Goal: Task Accomplishment & Management: Manage account settings

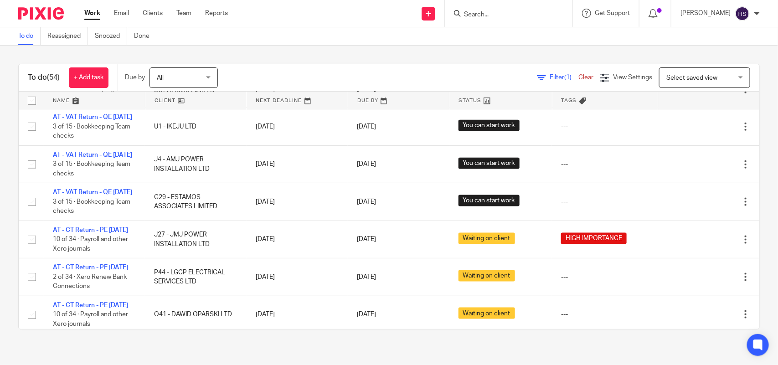
scroll to position [570, 0]
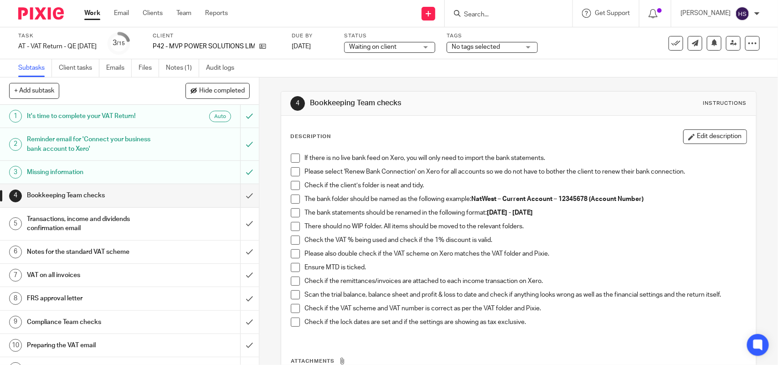
click at [417, 47] on span "Waiting on client" at bounding box center [383, 47] width 68 height 10
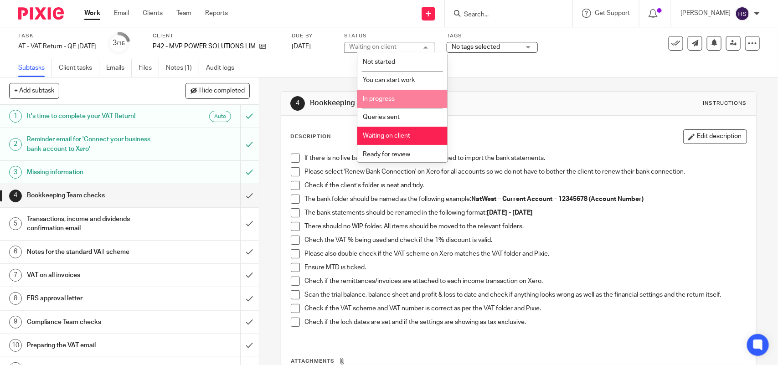
click at [391, 93] on li "In progress" at bounding box center [402, 99] width 90 height 19
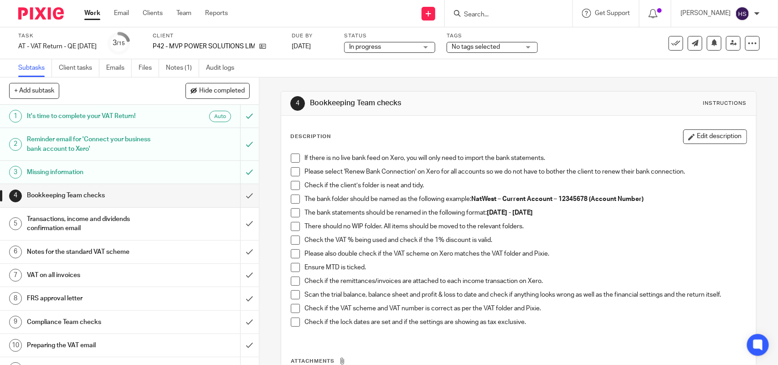
click at [489, 90] on div "4 Bookkeeping Team checks Instructions Description Edit description If there is…" at bounding box center [518, 263] width 475 height 372
click at [291, 159] on span at bounding box center [295, 158] width 9 height 9
click at [294, 169] on span at bounding box center [295, 171] width 9 height 9
click at [294, 186] on span at bounding box center [295, 185] width 9 height 9
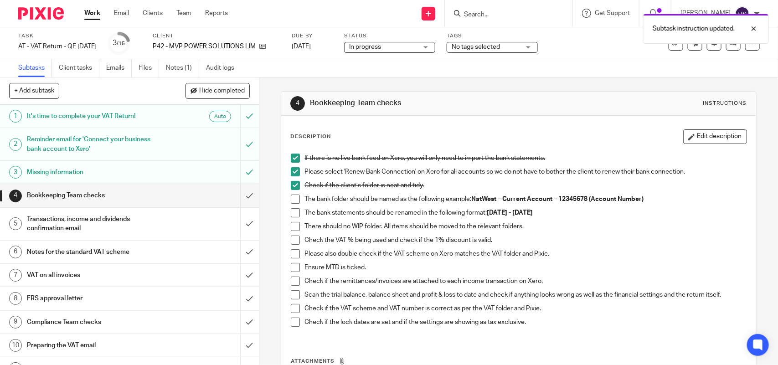
click at [292, 199] on span at bounding box center [295, 199] width 9 height 9
click at [291, 213] on span at bounding box center [295, 212] width 9 height 9
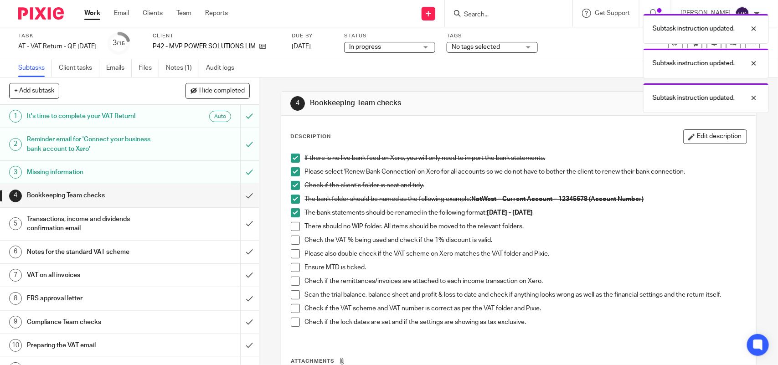
click at [293, 226] on span at bounding box center [295, 226] width 9 height 9
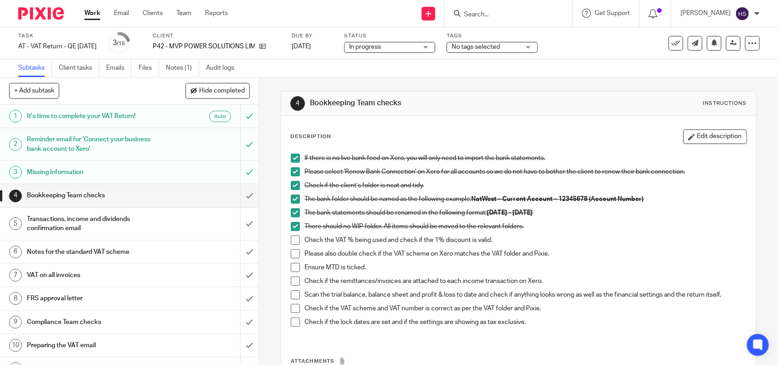
click at [294, 240] on span at bounding box center [295, 240] width 9 height 9
click at [294, 252] on span at bounding box center [295, 253] width 9 height 9
click at [291, 267] on span at bounding box center [295, 267] width 9 height 9
click at [293, 294] on span at bounding box center [295, 294] width 9 height 9
click at [292, 309] on span at bounding box center [295, 308] width 9 height 9
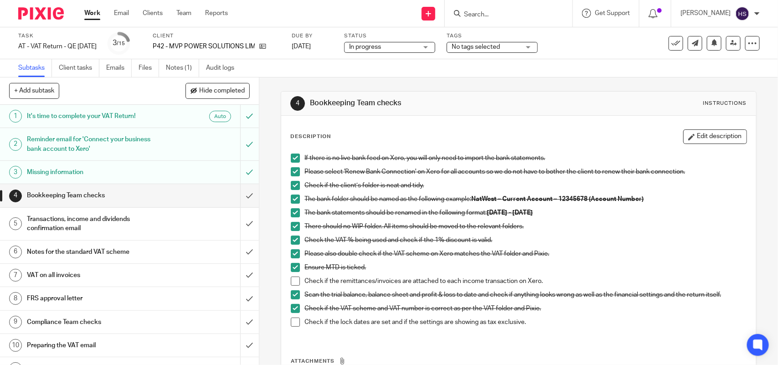
click at [294, 324] on span at bounding box center [295, 322] width 9 height 9
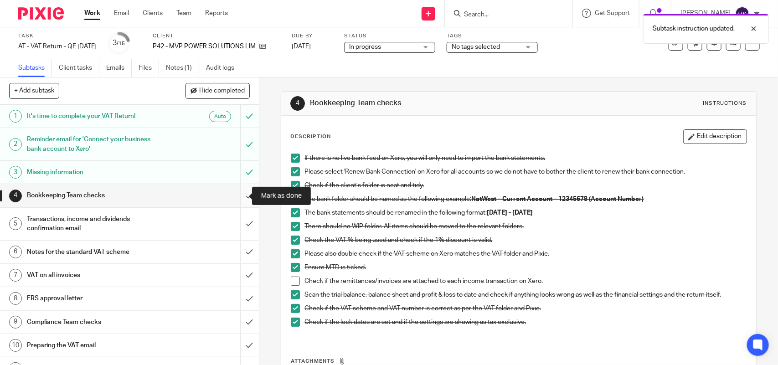
click at [233, 195] on input "submit" at bounding box center [129, 195] width 259 height 23
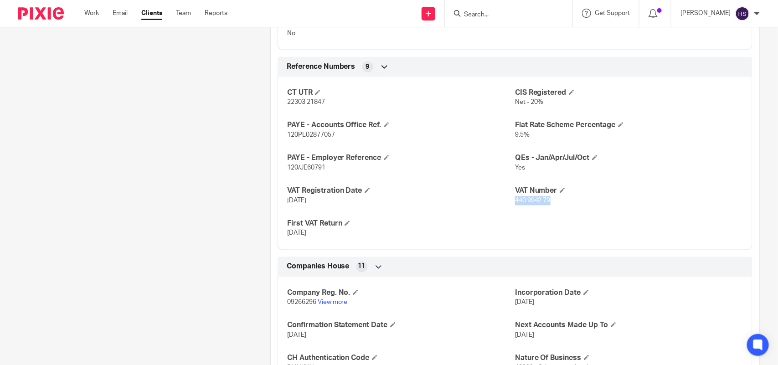
drag, startPoint x: 510, startPoint y: 188, endPoint x: 552, endPoint y: 194, distance: 43.3
click at [552, 196] on p "440 9942 79" at bounding box center [629, 200] width 228 height 9
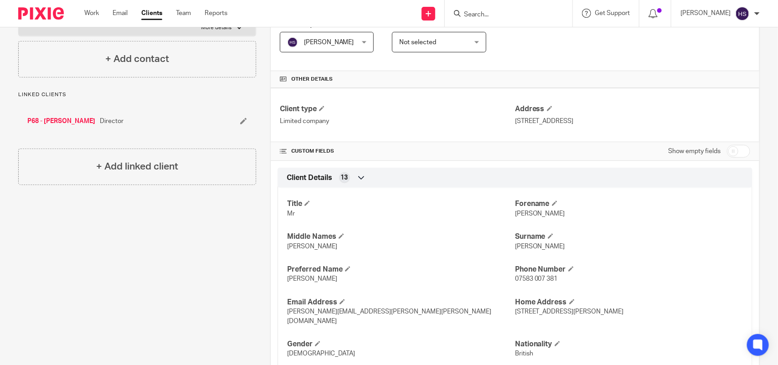
scroll to position [228, 0]
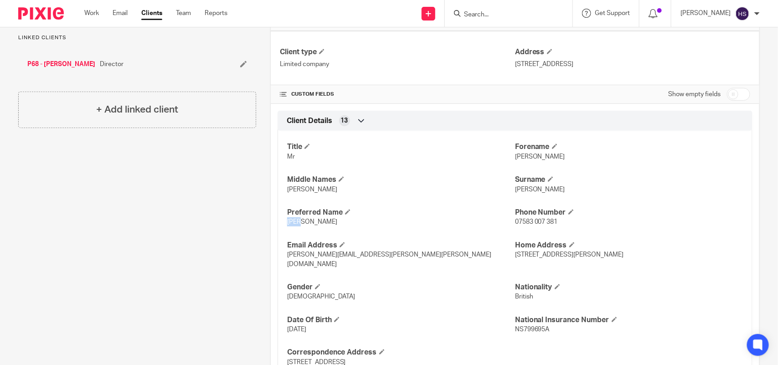
drag, startPoint x: 285, startPoint y: 224, endPoint x: 299, endPoint y: 222, distance: 14.8
click at [299, 222] on p "Mike" at bounding box center [401, 221] width 228 height 9
copy span "Mike"
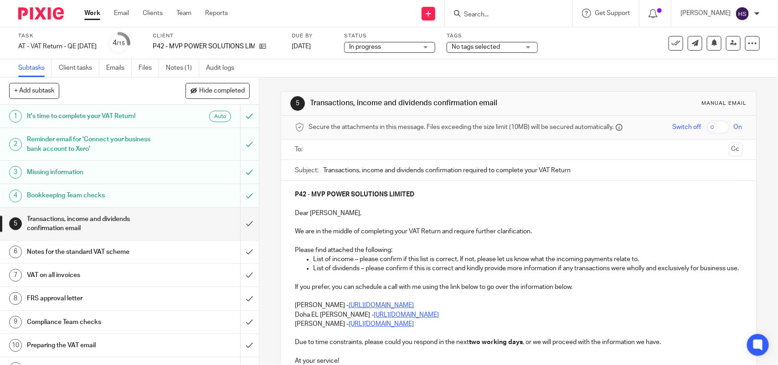
scroll to position [57, 0]
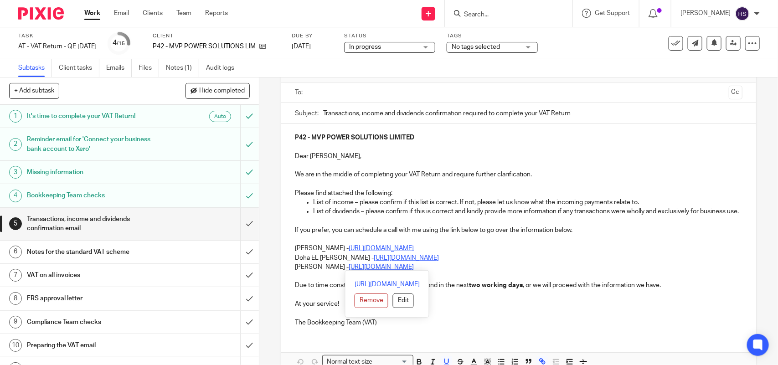
drag, startPoint x: 292, startPoint y: 257, endPoint x: 485, endPoint y: 267, distance: 194.0
click at [485, 267] on div "P42 - MVP POWER SOLUTIONS LIMITED Dear Michael, We are in the middle of complet…" at bounding box center [518, 229] width 474 height 210
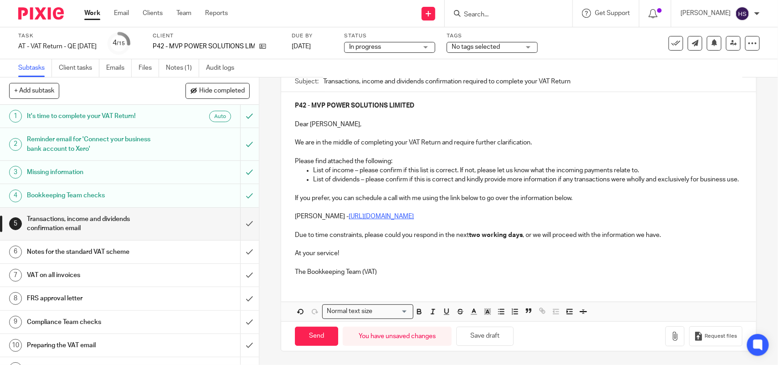
scroll to position [0, 0]
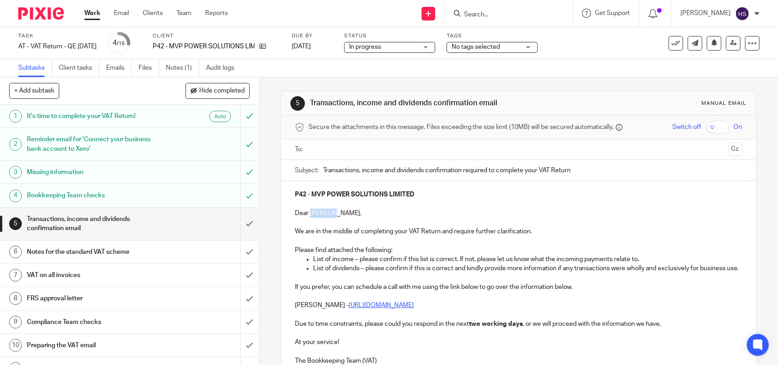
drag, startPoint x: 307, startPoint y: 213, endPoint x: 329, endPoint y: 216, distance: 22.1
click at [329, 216] on p "Dear Michael," at bounding box center [518, 213] width 447 height 9
click at [327, 214] on p "Dear Mike," at bounding box center [518, 213] width 447 height 9
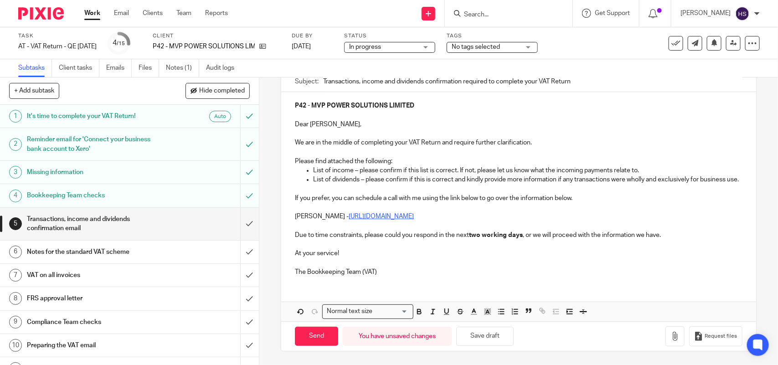
scroll to position [99, 0]
click at [384, 265] on p at bounding box center [518, 262] width 447 height 9
click at [670, 339] on icon "button" at bounding box center [674, 336] width 9 height 9
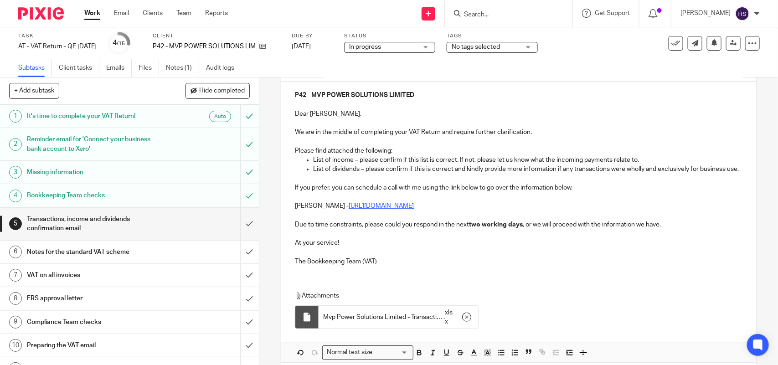
click at [583, 201] on p at bounding box center [518, 196] width 447 height 9
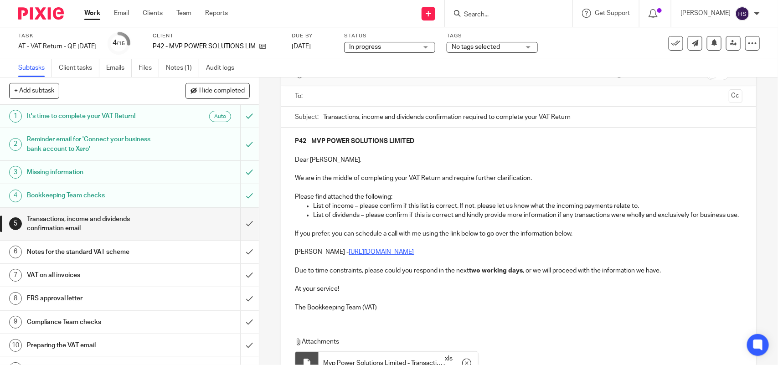
scroll to position [0, 0]
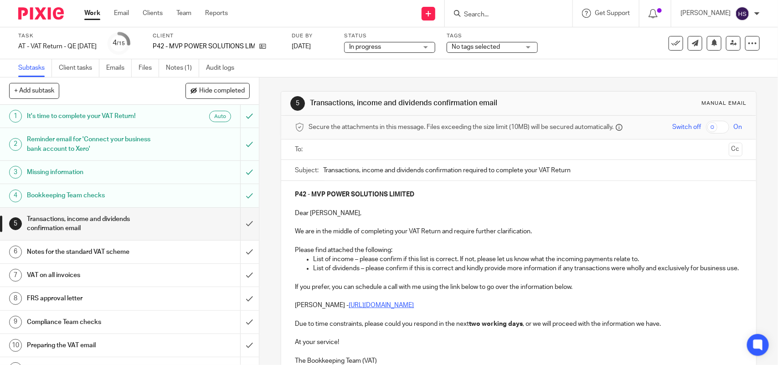
click at [365, 152] on input "text" at bounding box center [518, 149] width 413 height 10
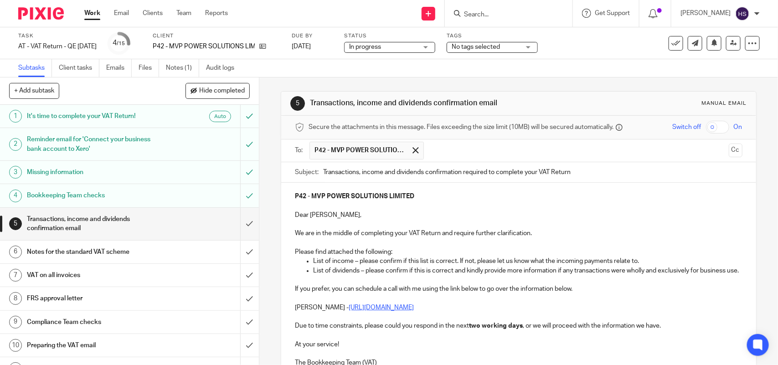
click at [511, 200] on p "P42 - MVP POWER SOLUTIONS LIMITED" at bounding box center [518, 196] width 447 height 9
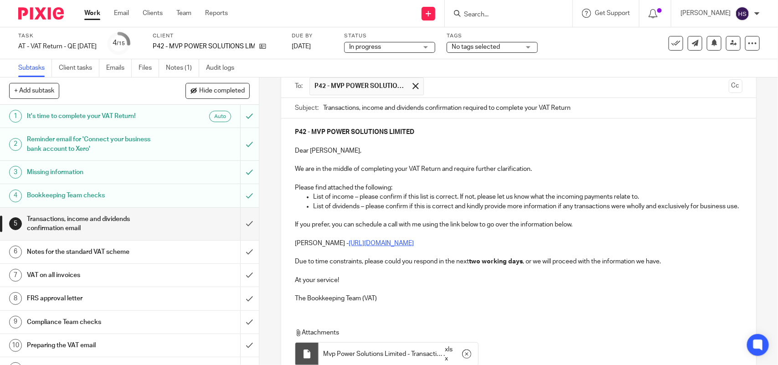
scroll to position [154, 0]
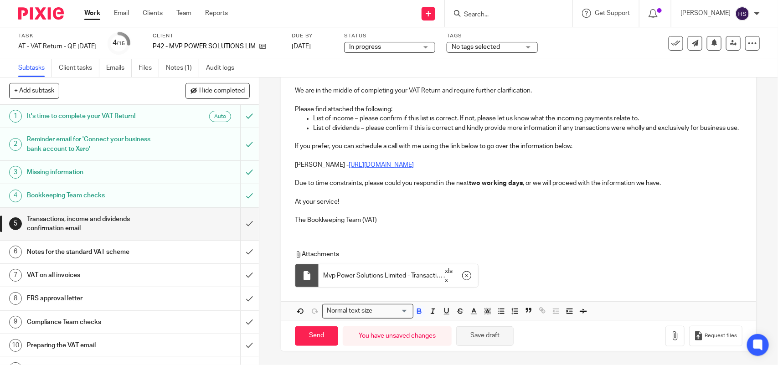
click at [476, 336] on button "Save draft" at bounding box center [484, 336] width 57 height 20
click at [390, 224] on div "P42 - MVP POWER SOLUTIONS LIMITED Dear Mike, We are in the middle of completing…" at bounding box center [518, 135] width 474 height 191
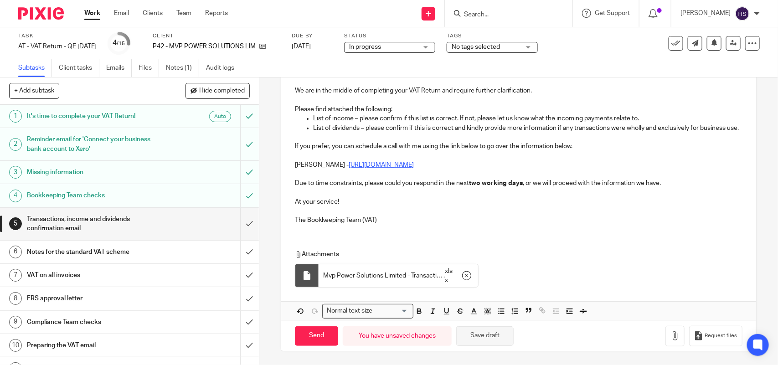
click at [482, 330] on button "Save draft" at bounding box center [484, 336] width 57 height 20
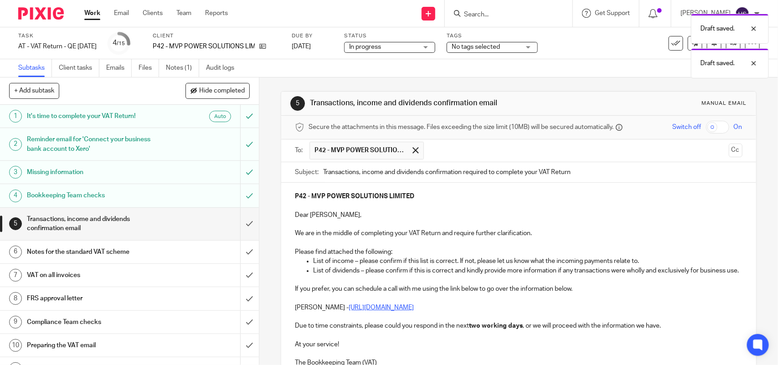
drag, startPoint x: 307, startPoint y: 99, endPoint x: 528, endPoint y: 101, distance: 221.1
click at [528, 101] on h1 "Transactions, income and dividends confirmation email" at bounding box center [424, 103] width 228 height 10
copy h1 "Transactions, income and dividends confirmation email"
click at [516, 105] on h1 "Transactions, income and dividends confirmation email" at bounding box center [424, 103] width 228 height 10
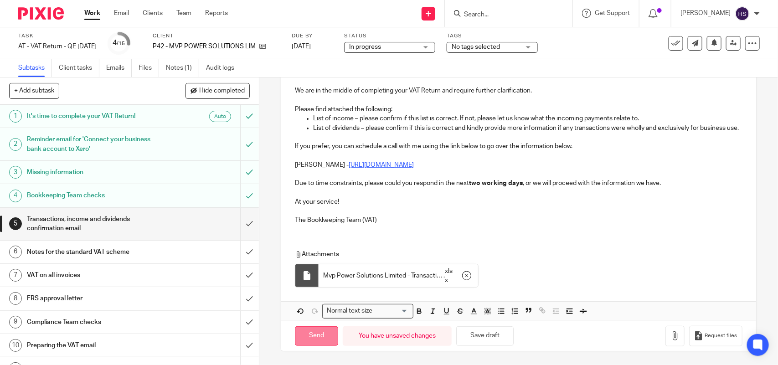
click at [302, 339] on input "Send" at bounding box center [316, 336] width 43 height 20
type input "Sent"
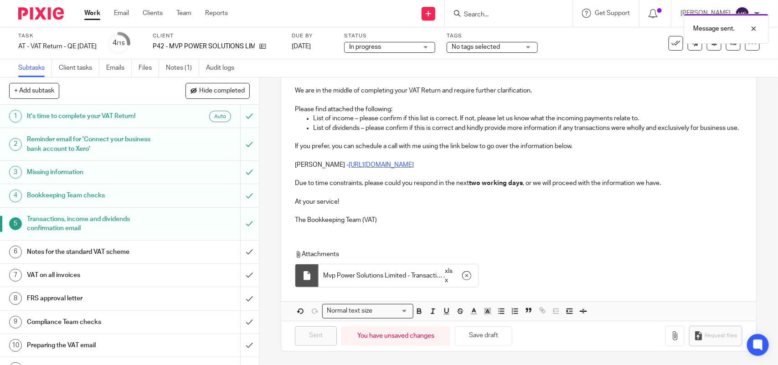
click at [435, 47] on div "In progress In progress" at bounding box center [389, 47] width 91 height 11
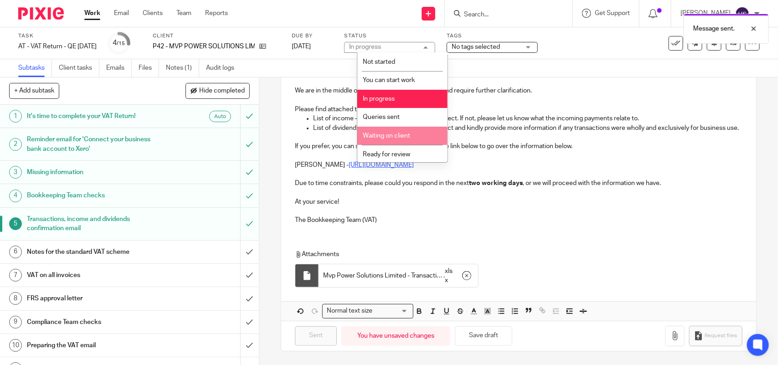
click at [399, 135] on span "Waiting on client" at bounding box center [386, 136] width 47 height 6
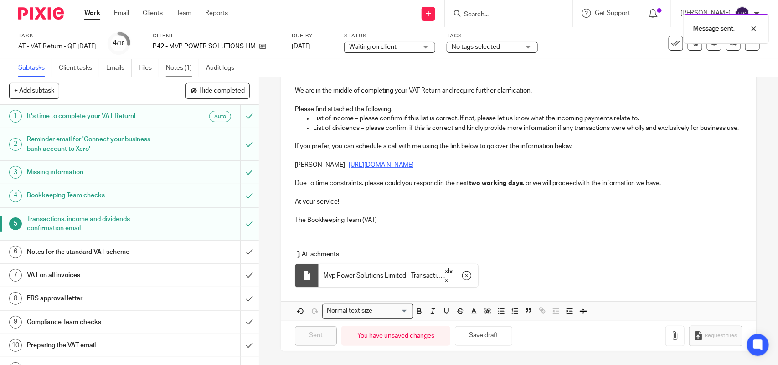
click at [185, 67] on link "Notes (1)" at bounding box center [182, 68] width 33 height 18
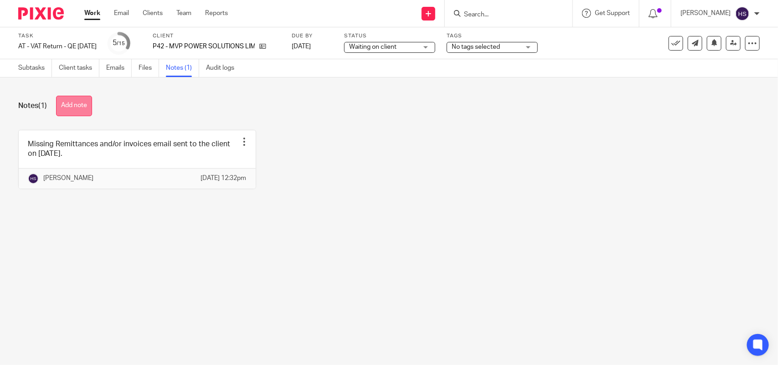
click at [77, 107] on button "Add note" at bounding box center [74, 106] width 36 height 21
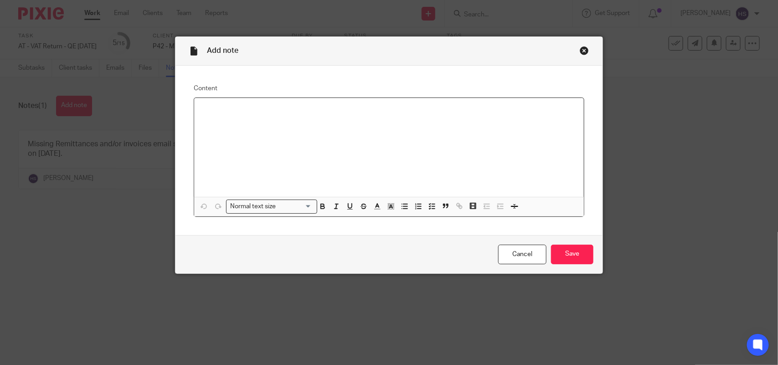
click at [210, 122] on div at bounding box center [389, 147] width 390 height 99
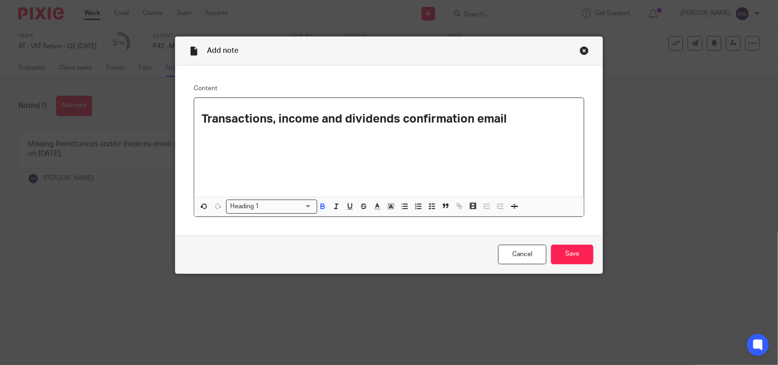
click at [253, 205] on div "Heading 1" at bounding box center [270, 205] width 86 height 11
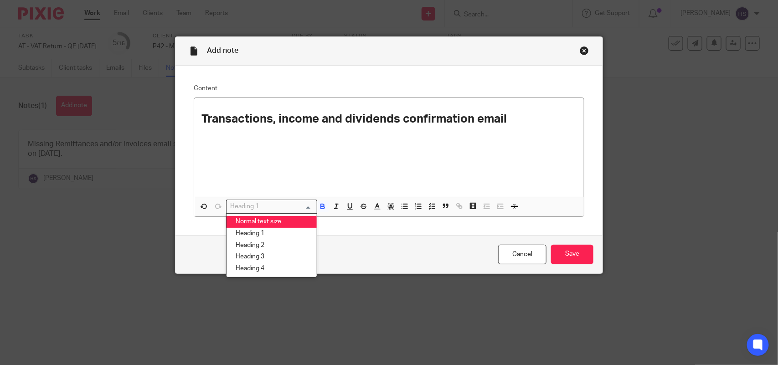
click at [261, 219] on li "Normal text size" at bounding box center [272, 222] width 90 height 12
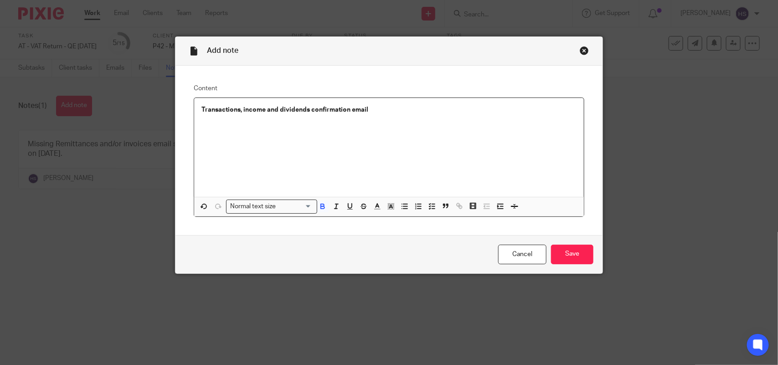
click at [380, 117] on p at bounding box center [388, 118] width 375 height 9
click at [366, 112] on p "Transactions, income and dividends confirmation email" at bounding box center [388, 109] width 375 height 9
drag, startPoint x: 198, startPoint y: 108, endPoint x: 477, endPoint y: 102, distance: 278.6
click at [477, 102] on div "Transactions, income and dividends confirmation email sent to the client on [DA…" at bounding box center [389, 147] width 390 height 99
click at [318, 211] on button "button" at bounding box center [322, 206] width 11 height 11
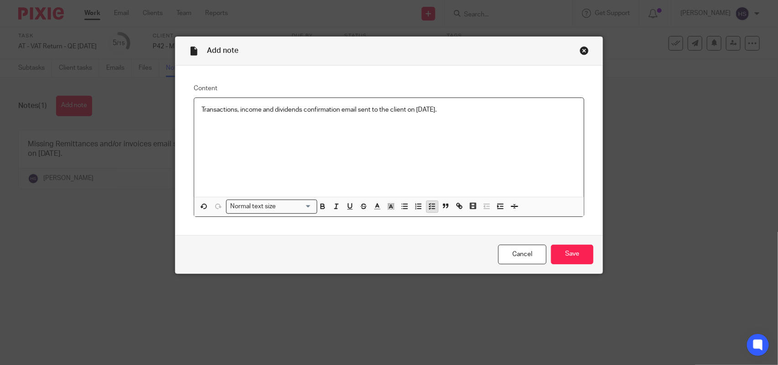
click at [433, 206] on line "button" at bounding box center [434, 206] width 3 height 0
click at [481, 109] on p "Transactions, income and dividends confirmation email sent to the client on [DA…" at bounding box center [395, 109] width 361 height 9
click at [574, 251] on input "Save" at bounding box center [572, 255] width 42 height 20
